Goal: Task Accomplishment & Management: Use online tool/utility

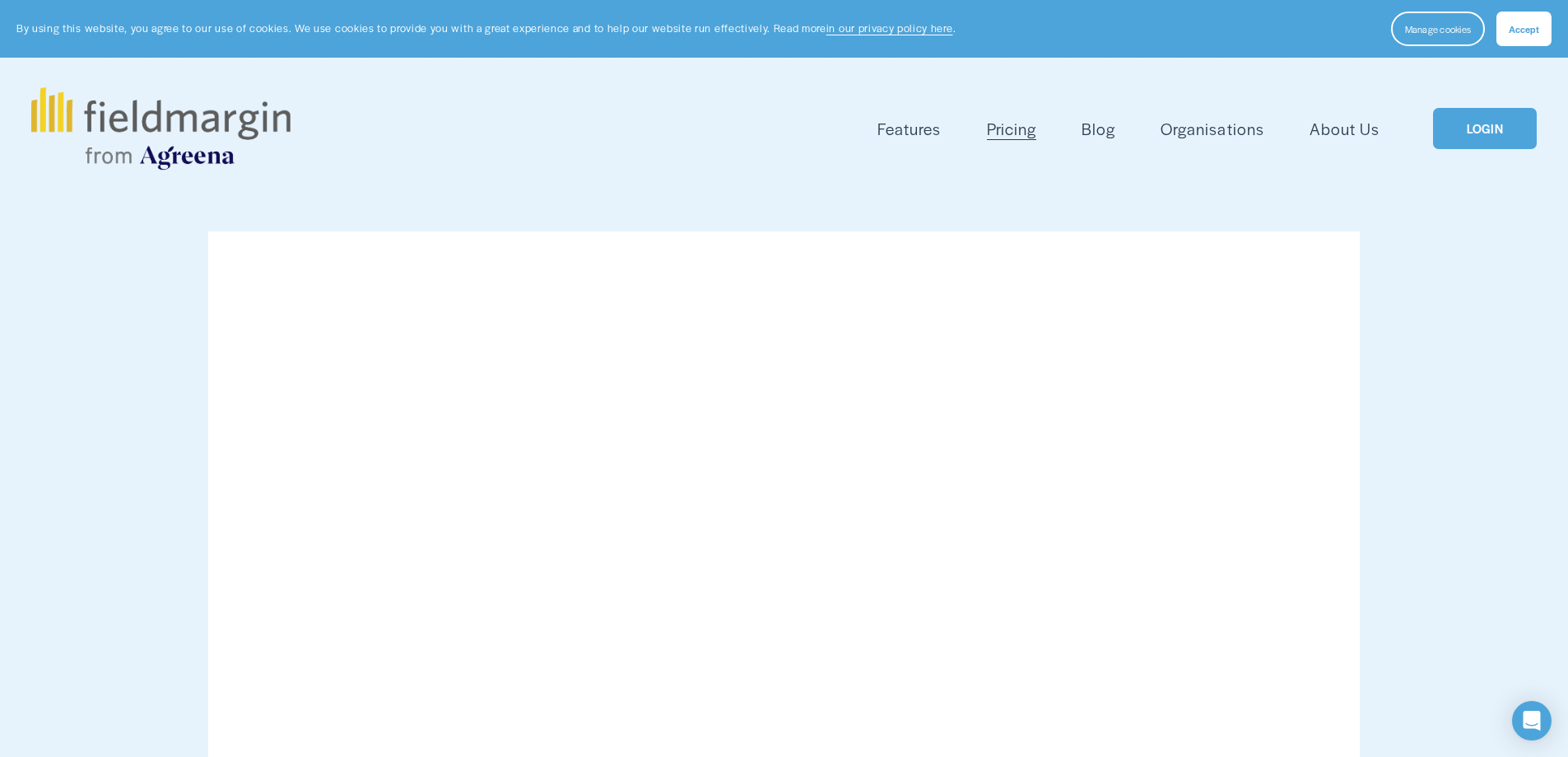
click at [1532, 32] on span "Accept" at bounding box center [1524, 29] width 31 height 14
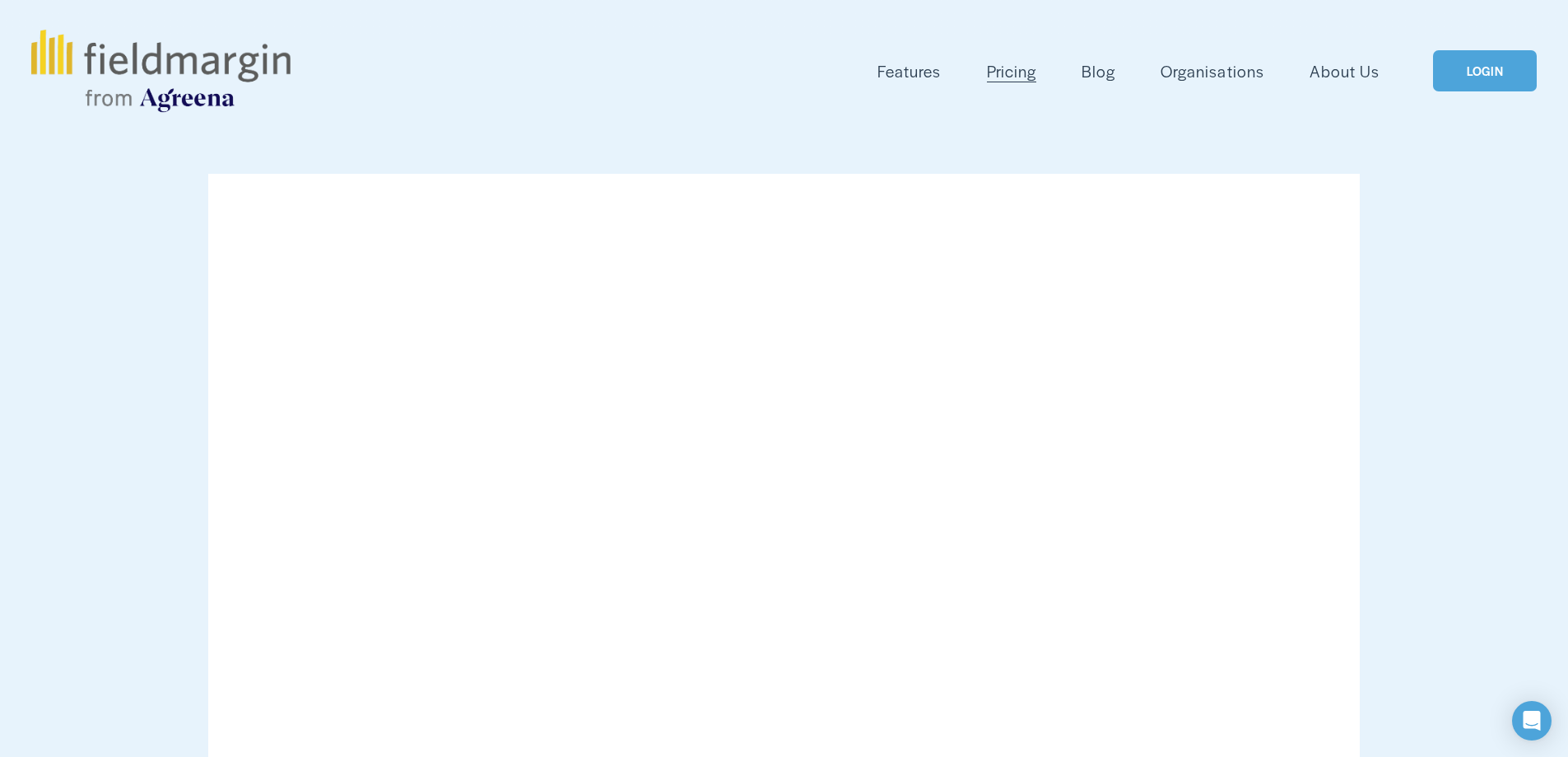
click at [1483, 80] on link "LOGIN" at bounding box center [1484, 71] width 104 height 42
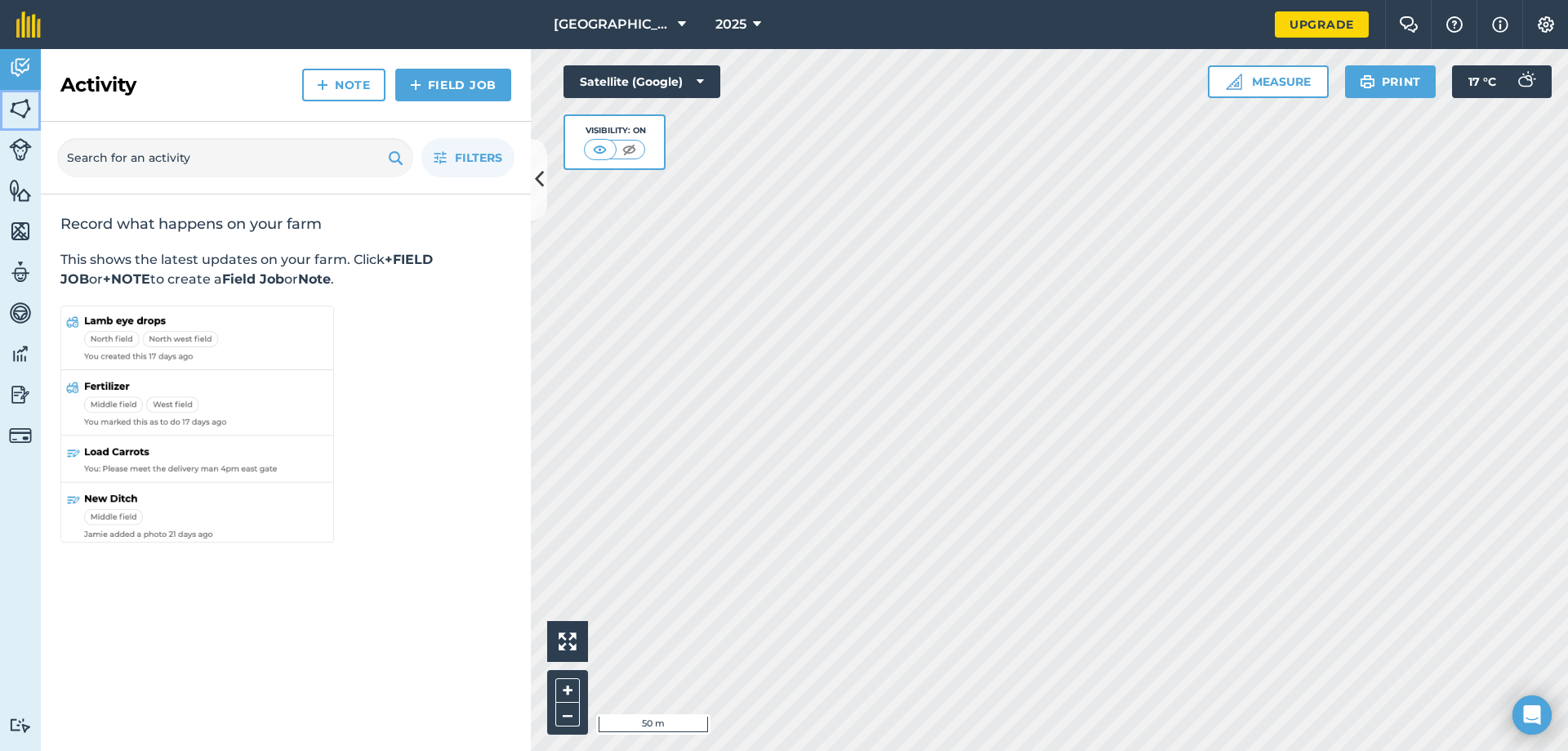
click at [20, 114] on img at bounding box center [21, 108] width 23 height 24
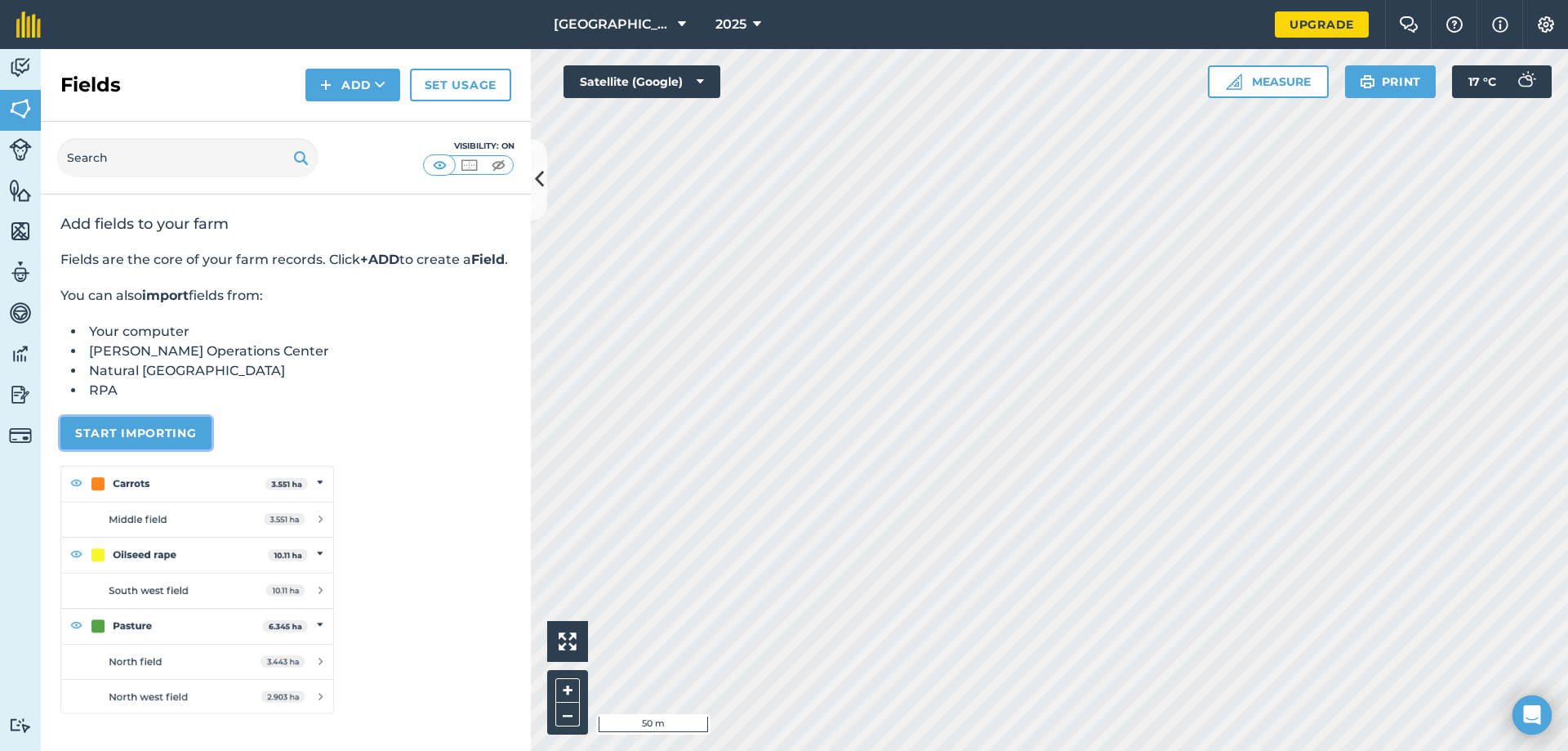
click at [131, 450] on button "Start importing" at bounding box center [136, 433] width 151 height 33
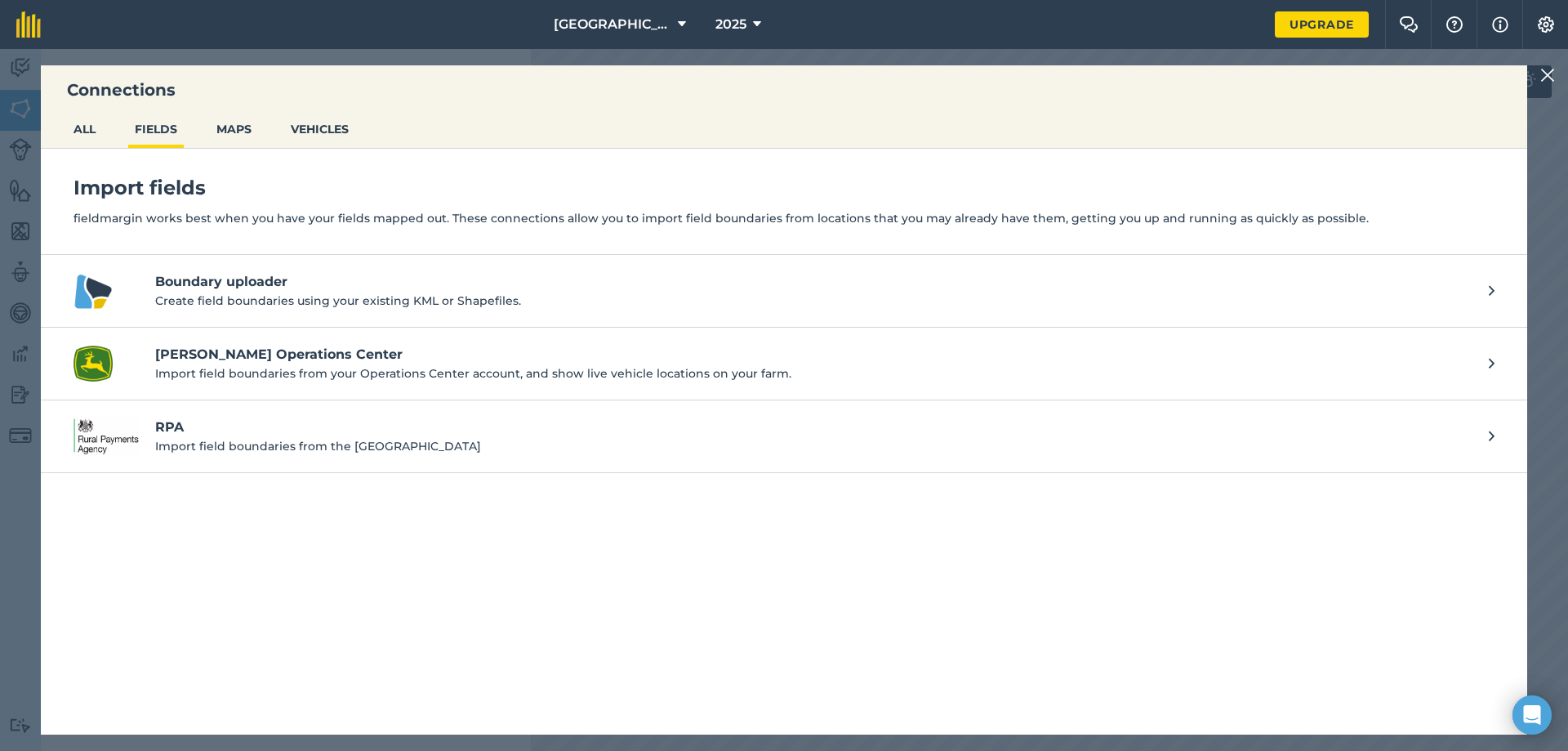
click at [267, 444] on p "Import field boundaries from the RPA" at bounding box center [814, 446] width 1318 height 18
